Goal: Information Seeking & Learning: Learn about a topic

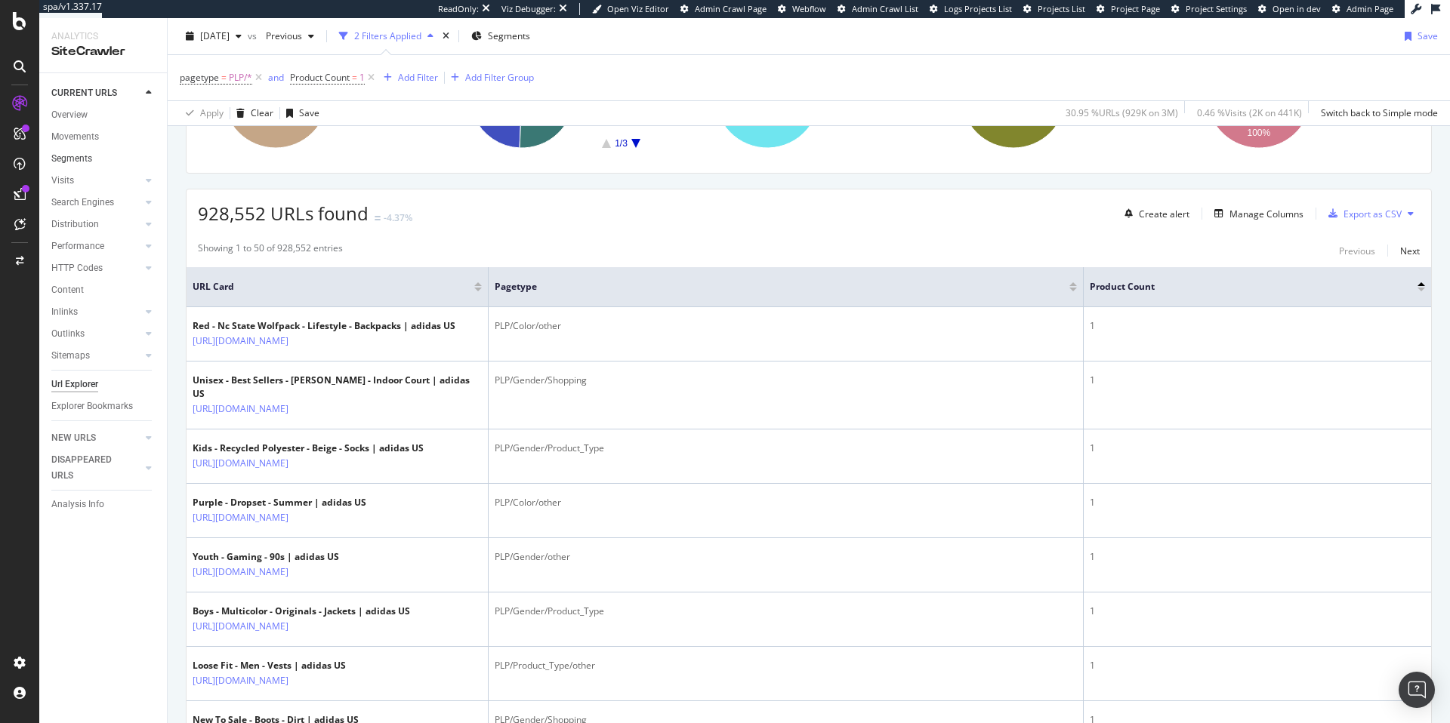
scroll to position [202, 0]
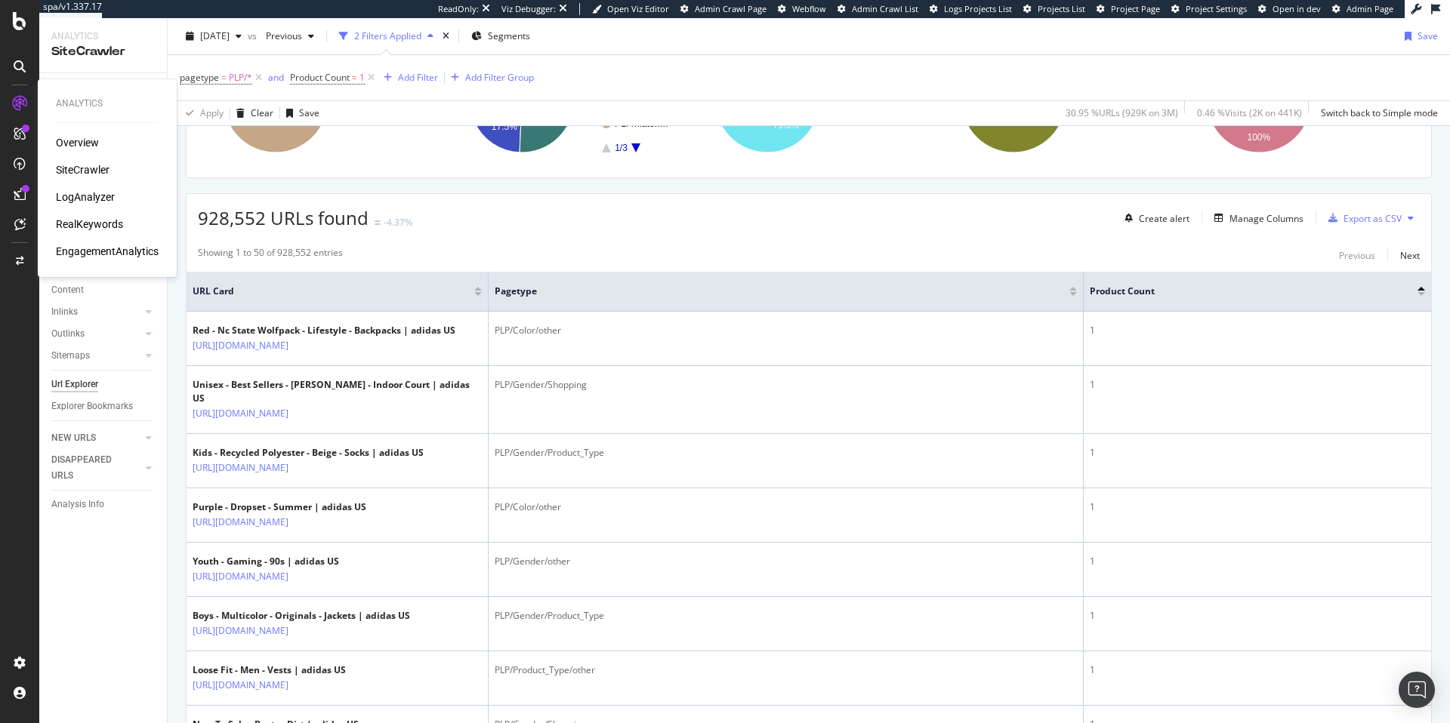
click at [99, 201] on div "LogAnalyzer" at bounding box center [85, 197] width 59 height 15
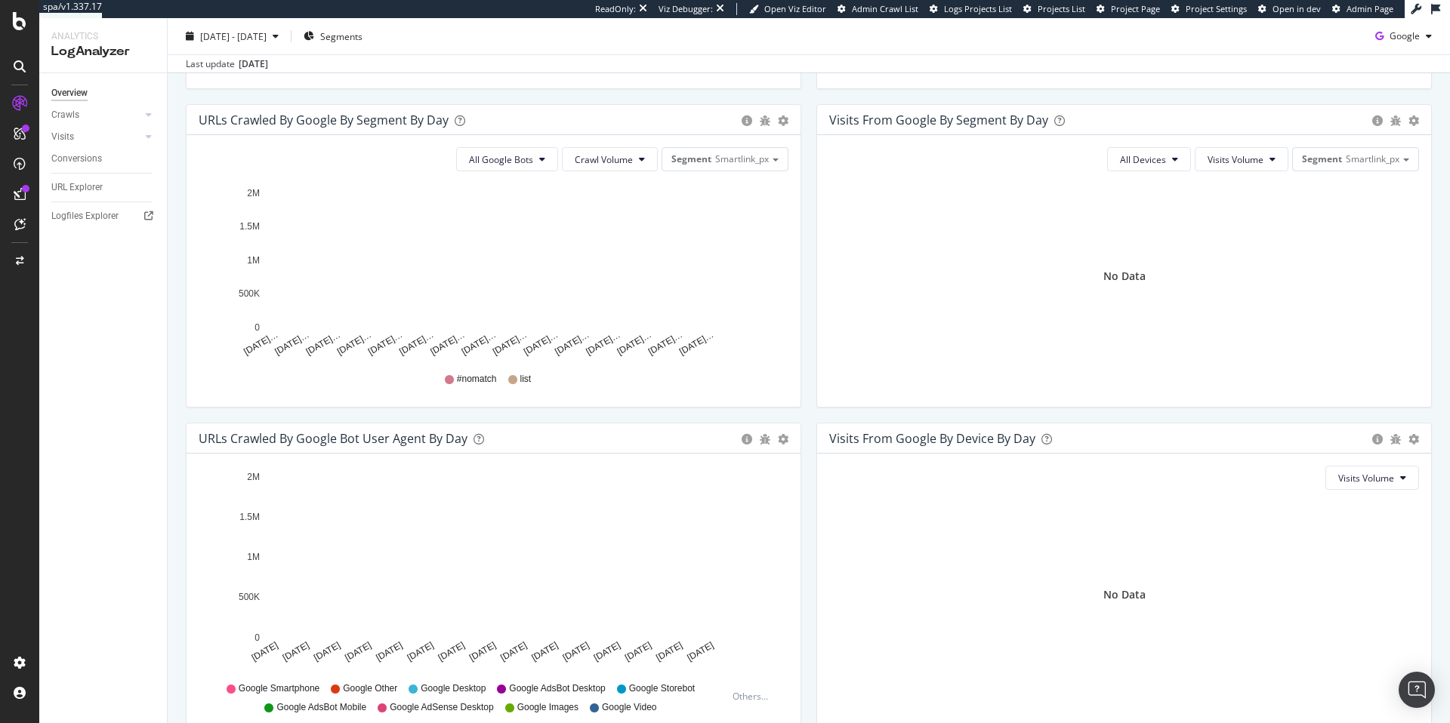
scroll to position [486, 0]
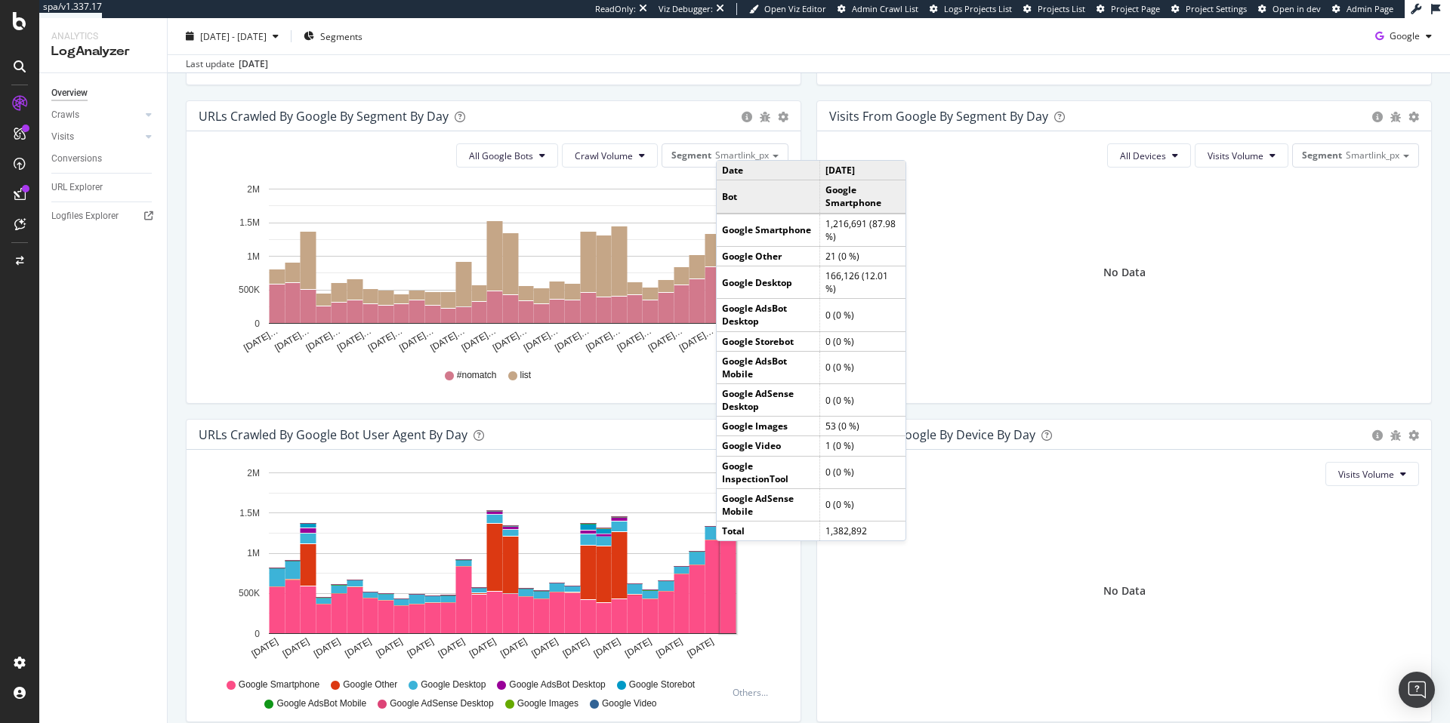
click at [731, 557] on rect "A chart." at bounding box center [728, 584] width 16 height 97
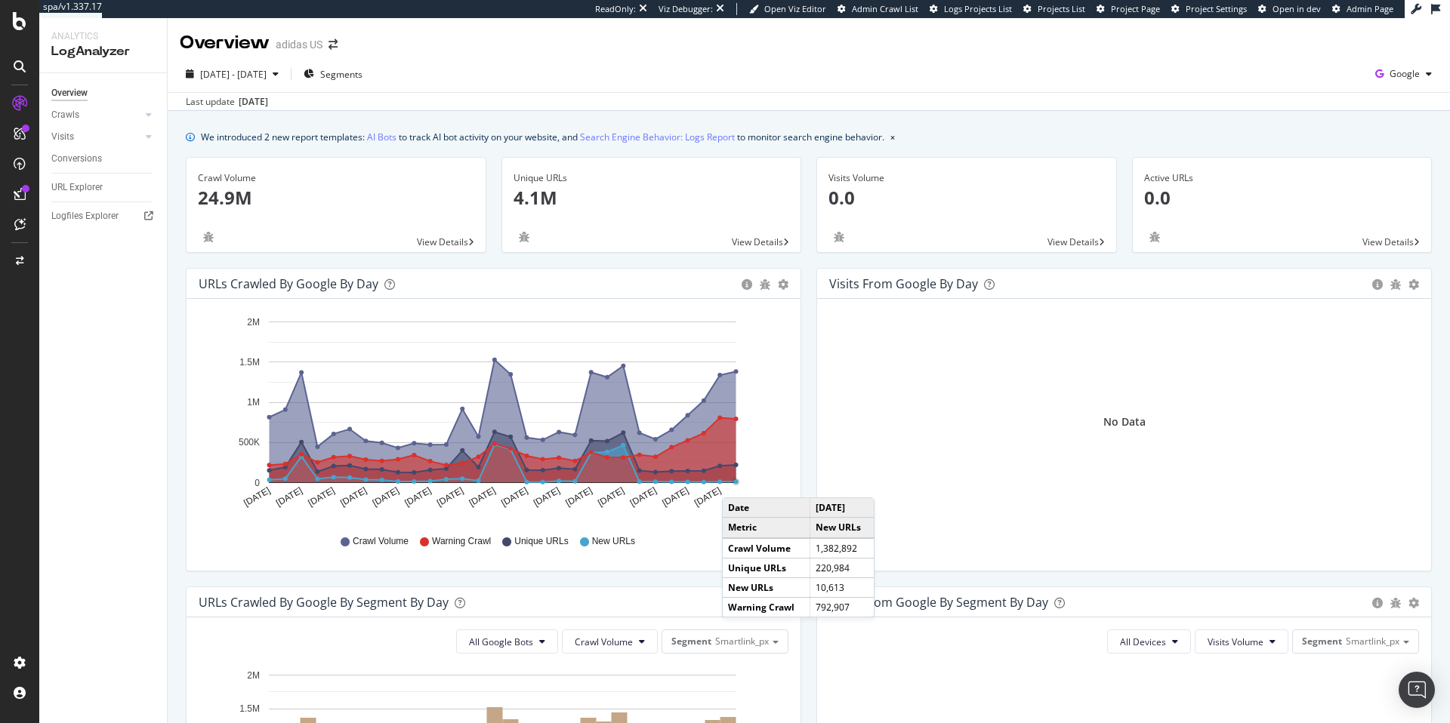
click at [737, 483] on circle "A chart." at bounding box center [736, 482] width 5 height 5
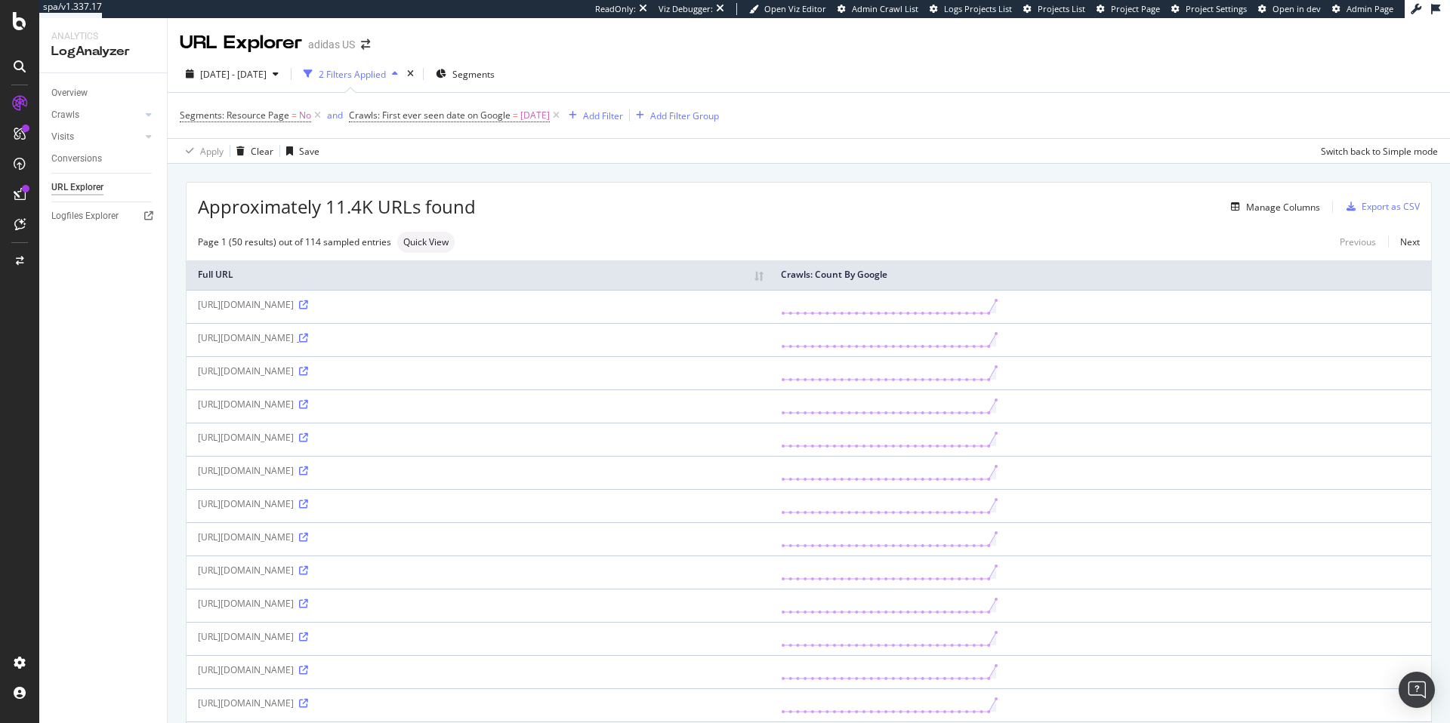
click at [308, 341] on icon at bounding box center [303, 338] width 9 height 9
click at [1273, 206] on div "Manage Columns" at bounding box center [1283, 207] width 74 height 13
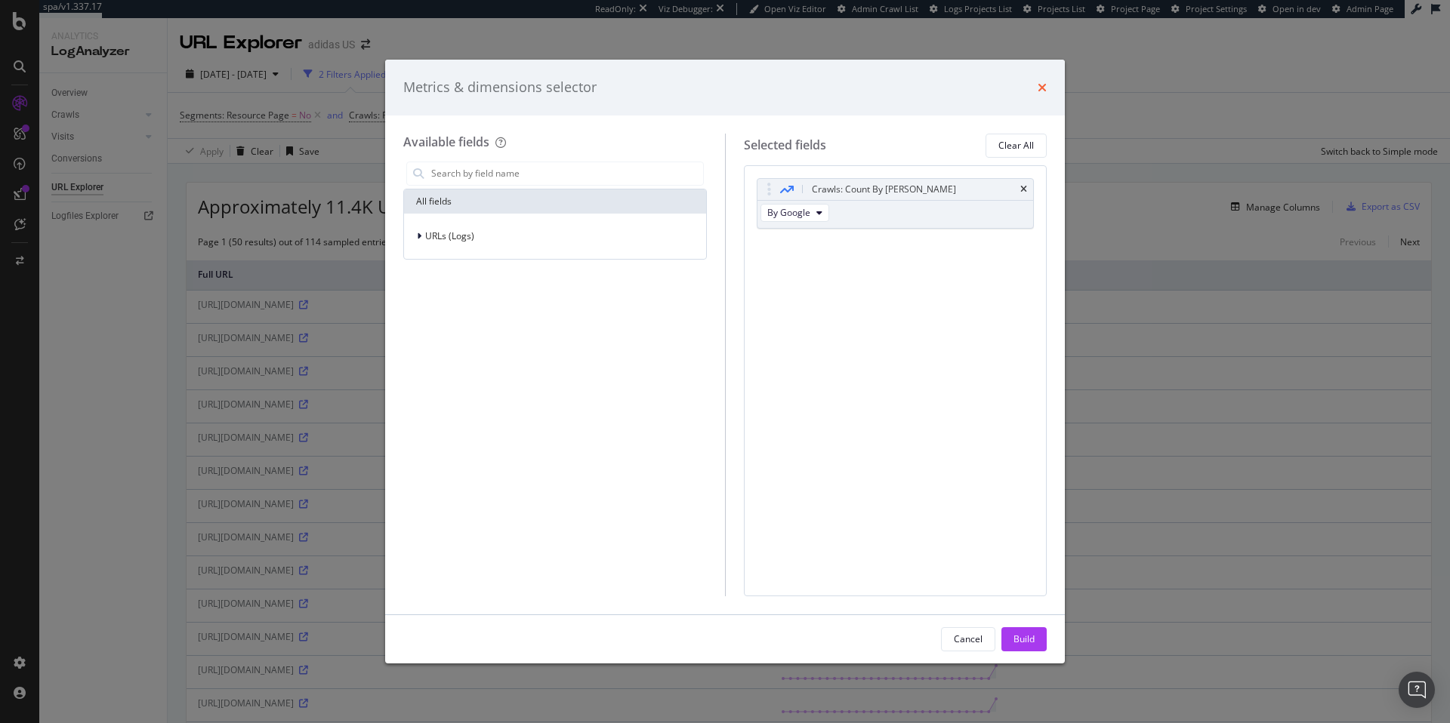
click at [1041, 85] on icon "times" at bounding box center [1042, 88] width 9 height 12
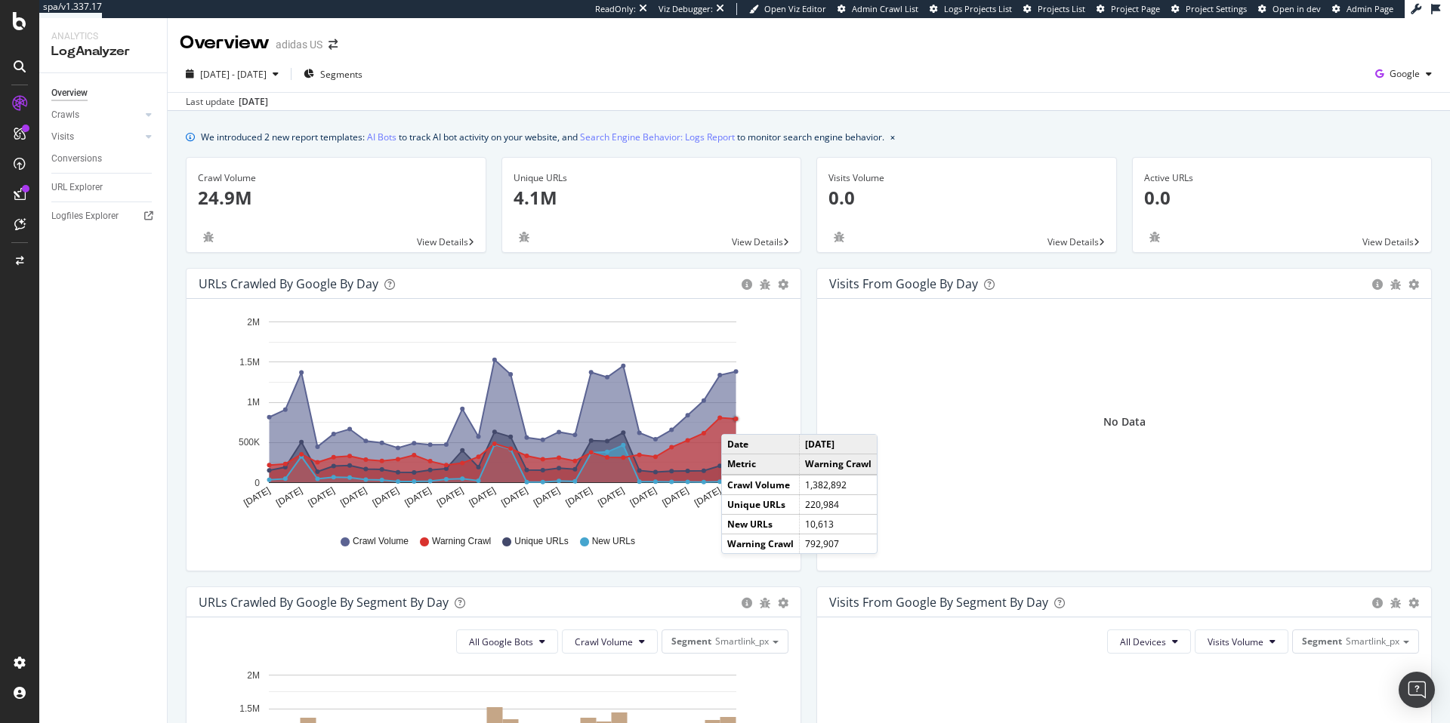
click at [736, 419] on circle "A chart." at bounding box center [736, 419] width 5 height 5
